Goal: Find specific page/section: Find specific page/section

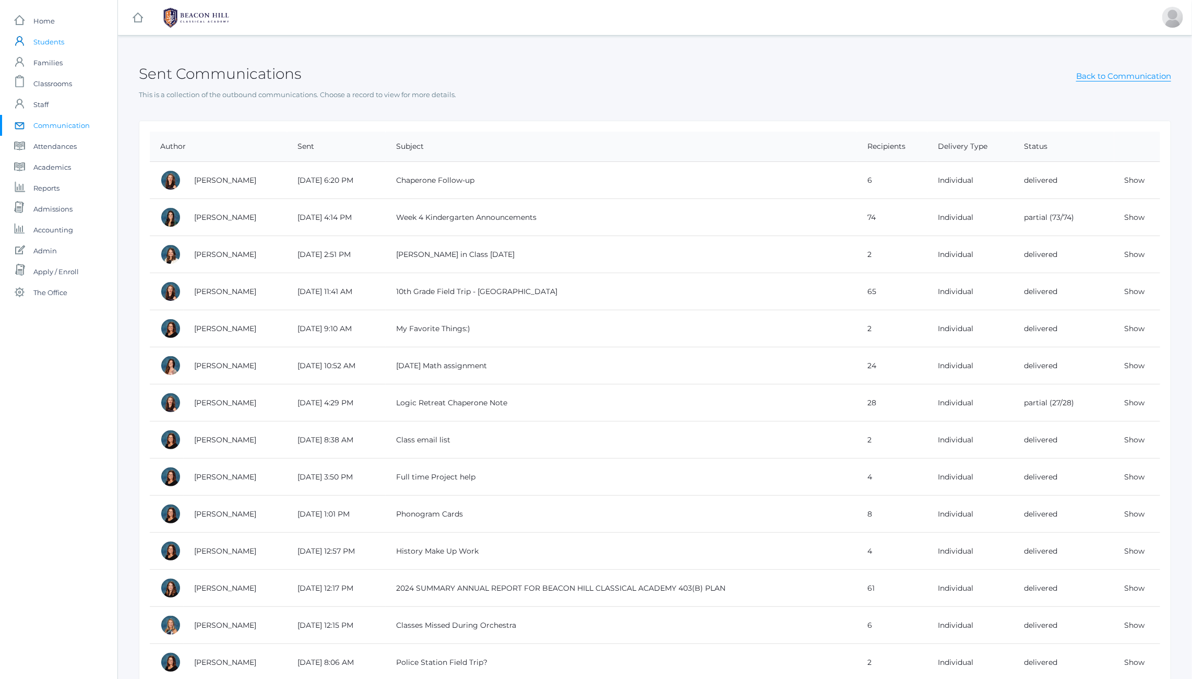
click at [54, 39] on span "Students" at bounding box center [48, 41] width 31 height 21
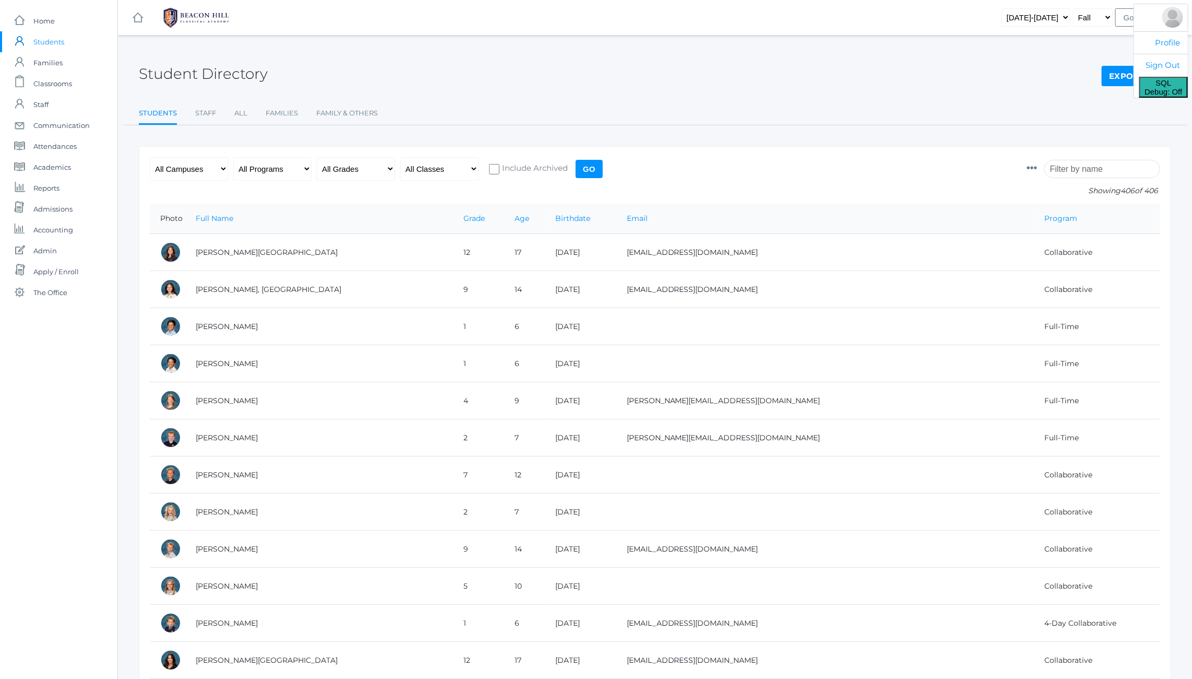
click at [1164, 91] on span "SQL Debug: Off" at bounding box center [1164, 87] width 38 height 18
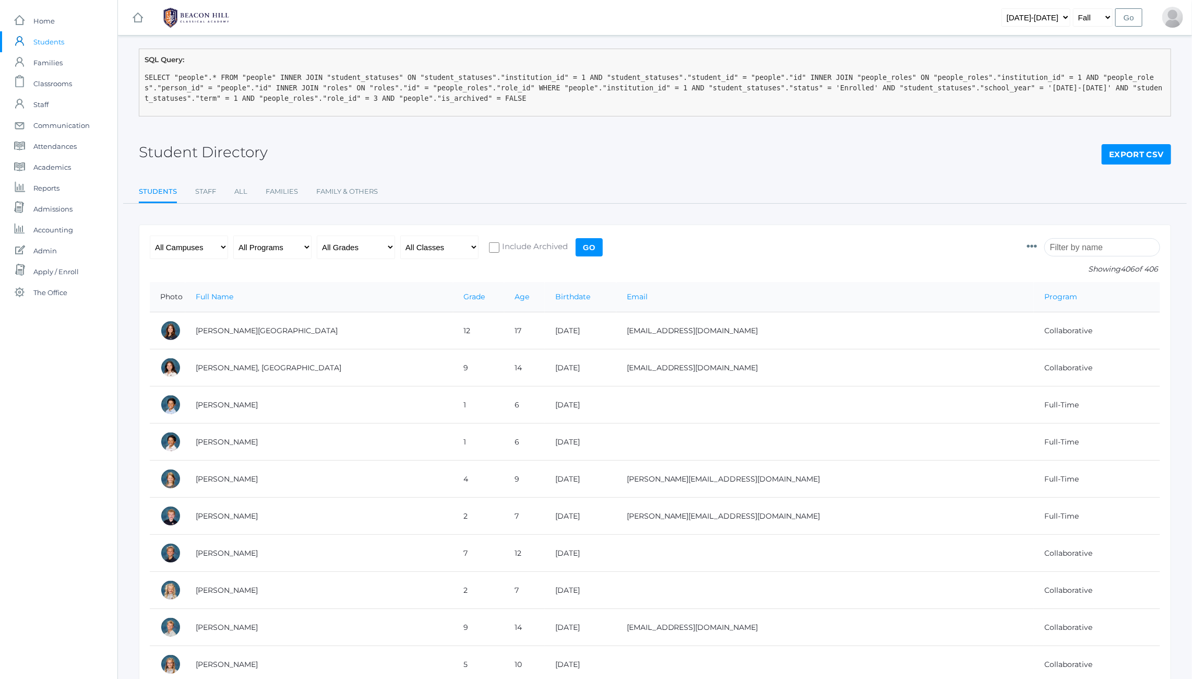
click at [540, 142] on div "Student Directory Export CSV" at bounding box center [655, 146] width 1032 height 39
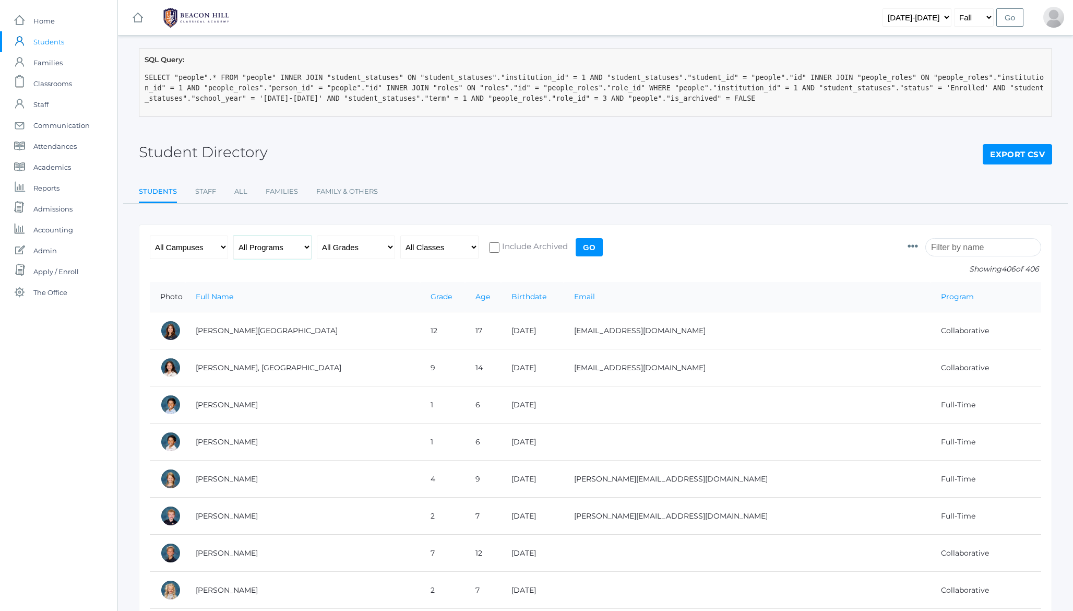
click at [275, 249] on select "All Programs Full-Time Collaborative 4-Day Affiliate" at bounding box center [272, 246] width 78 height 23
select select "Full-Time"
click at [233, 235] on select "All Programs Full-Time Collaborative 4-Day Affiliate" at bounding box center [272, 246] width 78 height 23
click at [595, 250] on input "Go" at bounding box center [589, 247] width 27 height 18
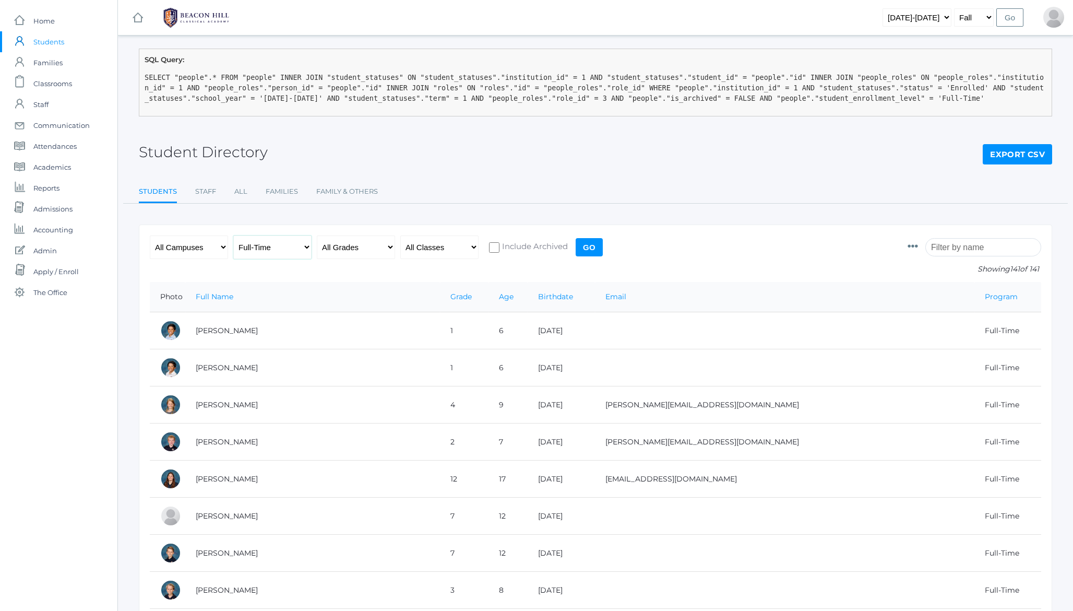
click at [263, 244] on select "All Programs Full-Time Collaborative 4-Day Affiliate" at bounding box center [272, 246] width 78 height 23
select select "Collaborative"
click at [233, 235] on select "All Programs Full-Time Collaborative 4-Day Affiliate" at bounding box center [272, 246] width 78 height 23
click at [593, 248] on input "Go" at bounding box center [589, 247] width 27 height 18
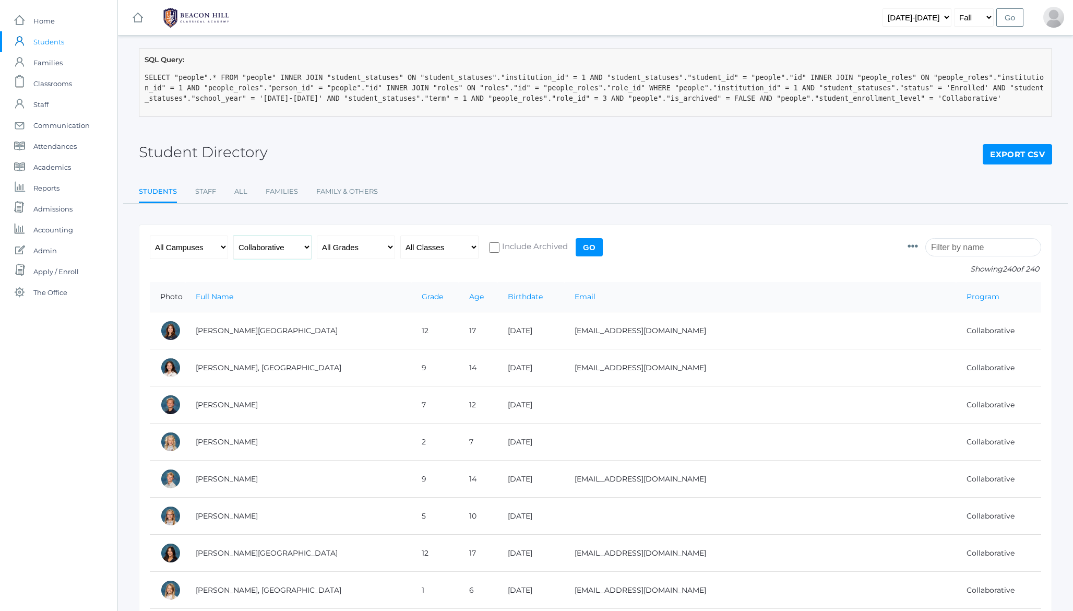
click at [274, 241] on select "All Programs Full-Time Collaborative 4-Day Affiliate" at bounding box center [272, 246] width 78 height 23
select select "4-Day Collaborative"
click at [233, 235] on select "All Programs Full-Time Collaborative 4-Day Affiliate" at bounding box center [272, 246] width 78 height 23
click at [590, 246] on input "Go" at bounding box center [589, 247] width 27 height 18
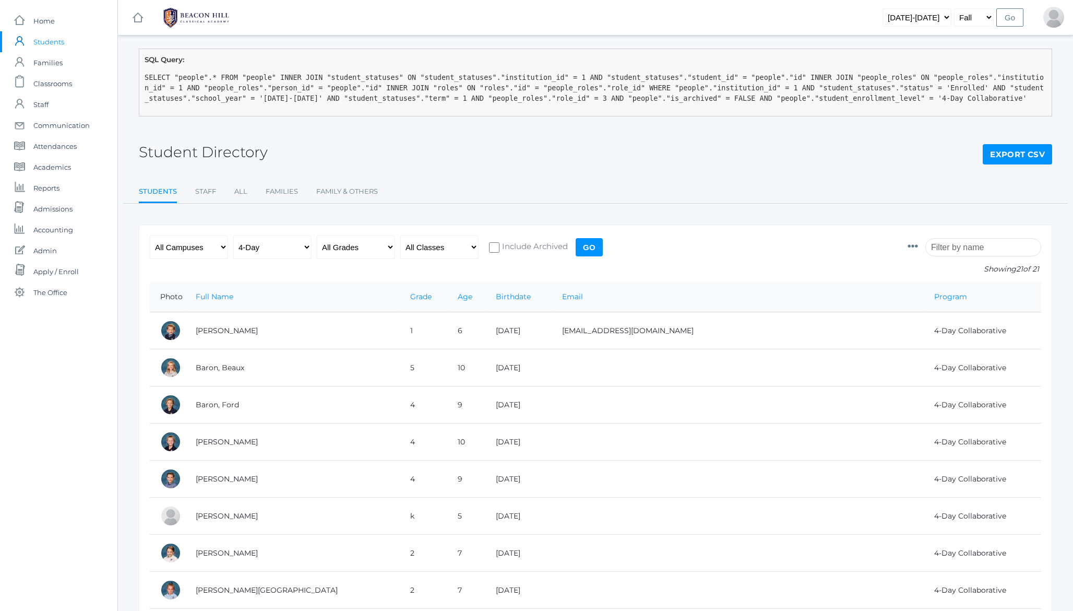
click at [266, 261] on div "All Campuses Upper Campus Lower Campus All Programs Full-Time Collaborative 4-D…" at bounding box center [378, 258] width 456 height 46
click at [257, 243] on select "All Programs Full-Time Collaborative 4-Day Affiliate" at bounding box center [272, 246] width 78 height 23
select select "Affiliate"
click at [233, 235] on select "All Programs Full-Time Collaborative 4-Day Affiliate" at bounding box center [272, 246] width 78 height 23
click at [590, 254] on input "Go" at bounding box center [589, 247] width 27 height 18
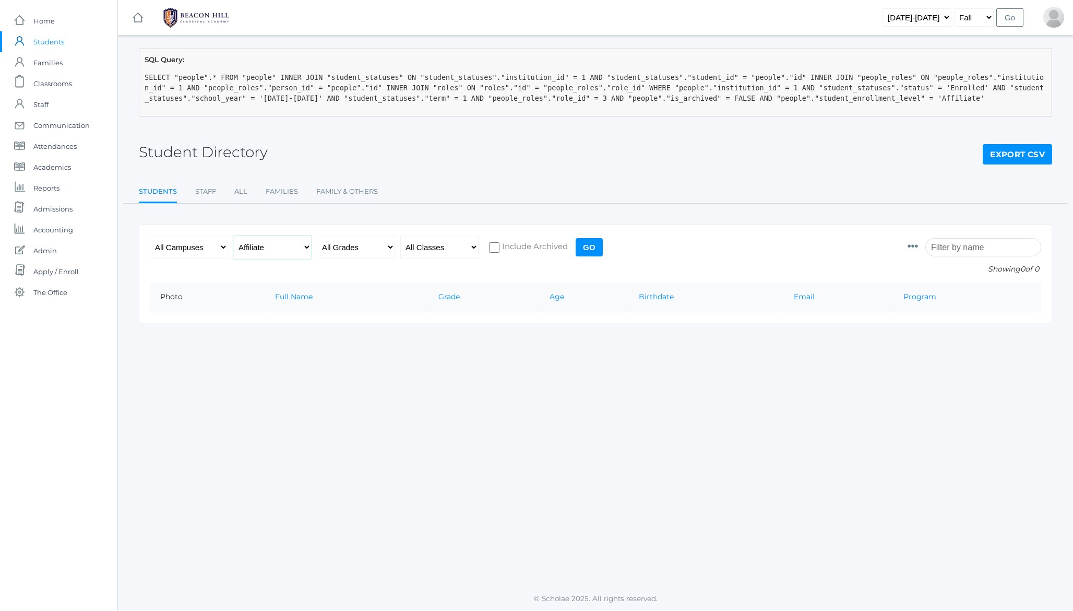
click at [266, 248] on select "All Programs Full-Time Collaborative 4-Day Affiliate" at bounding box center [272, 246] width 78 height 23
select select "any"
click at [233, 235] on select "All Programs Full-Time Collaborative 4-Day Affiliate" at bounding box center [272, 246] width 78 height 23
click at [587, 246] on input "Go" at bounding box center [589, 247] width 27 height 18
